Goal: Find specific page/section: Find specific page/section

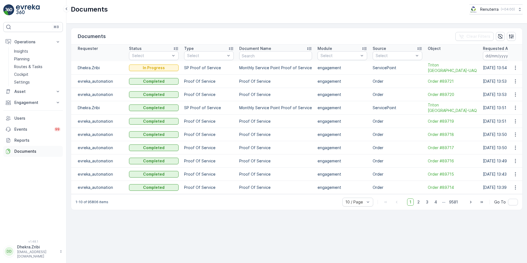
click at [37, 151] on p "Documents" at bounding box center [37, 151] width 46 height 6
click at [516, 69] on icon "button" at bounding box center [515, 68] width 6 height 6
click at [25, 39] on button "Operations" at bounding box center [32, 41] width 59 height 11
